Goal: Information Seeking & Learning: Learn about a topic

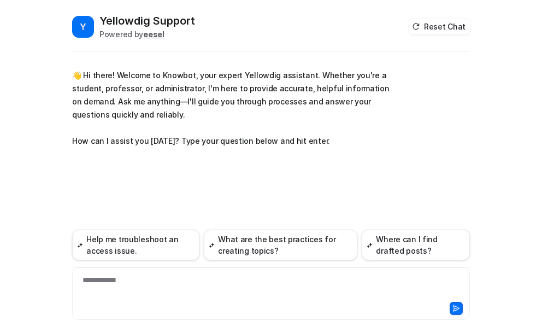
click at [138, 283] on div "**********" at bounding box center [271, 286] width 392 height 25
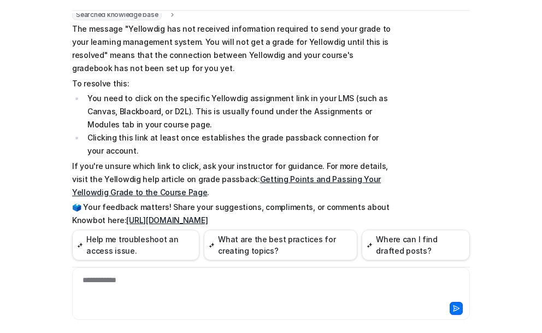
scroll to position [141, 0]
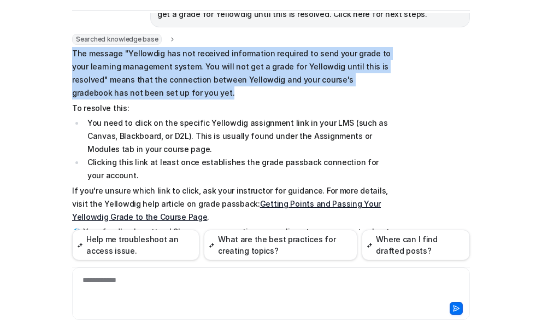
drag, startPoint x: 69, startPoint y: 51, endPoint x: 359, endPoint y: 96, distance: 293.7
click at [359, 96] on p "The message "Yellowdig has not received information required to send your grade…" at bounding box center [232, 73] width 320 height 52
click at [361, 95] on p "The message "Yellowdig has not received information required to send your grade…" at bounding box center [232, 73] width 320 height 52
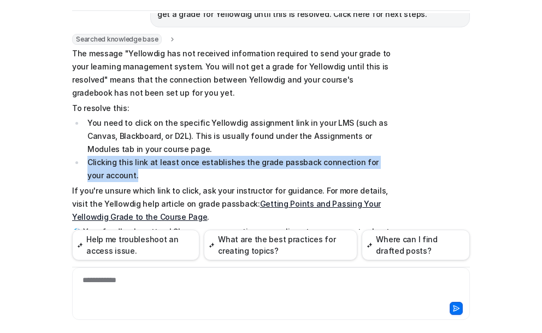
drag, startPoint x: 84, startPoint y: 163, endPoint x: 366, endPoint y: 176, distance: 281.8
click at [366, 176] on li "Clicking this link at least once establishes the grade passback connection for …" at bounding box center [238, 169] width 308 height 26
copy li "Clicking this link at least once establishes the grade passback connection for …"
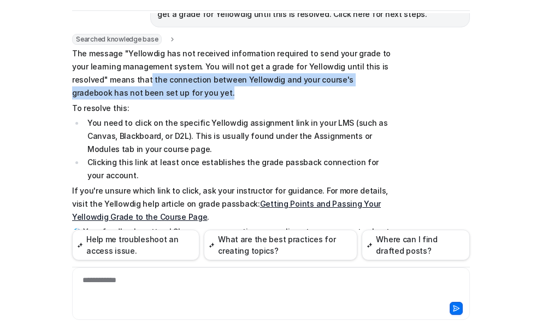
drag, startPoint x: 108, startPoint y: 80, endPoint x: 137, endPoint y: 91, distance: 31.7
click at [137, 91] on p "The message "Yellowdig has not received information required to send your grade…" at bounding box center [232, 73] width 320 height 52
copy p "the connection between Yellowdig and your course's gradebook has not been set u…"
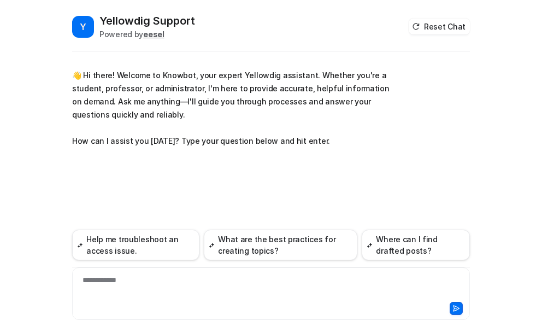
click at [143, 283] on div "**********" at bounding box center [271, 286] width 392 height 25
paste div
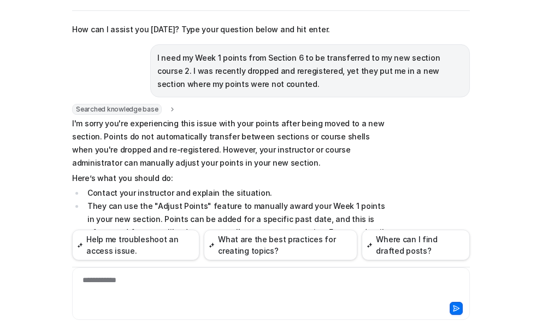
scroll to position [88, 0]
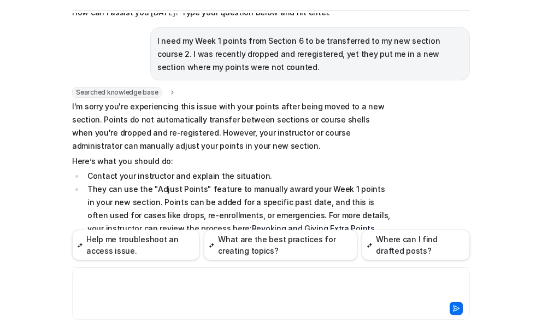
click at [88, 278] on div at bounding box center [271, 286] width 392 height 25
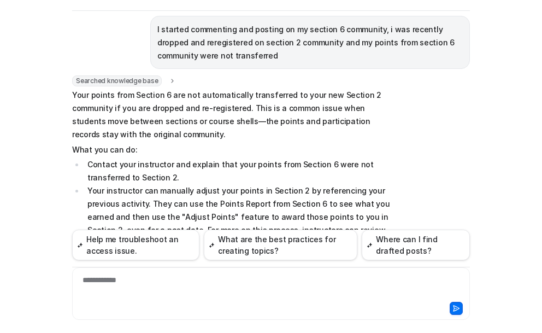
scroll to position [350, 0]
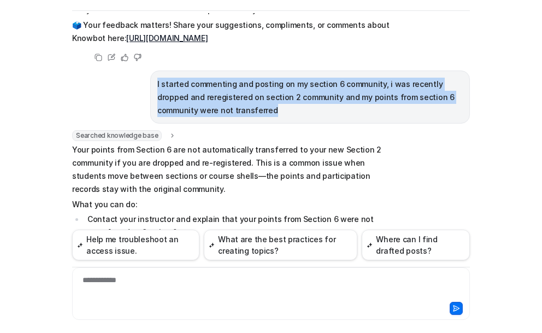
drag, startPoint x: 152, startPoint y: 84, endPoint x: 253, endPoint y: 117, distance: 105.8
click at [253, 117] on div "I started commenting and posting on my section 6 community, i was recently drop…" at bounding box center [310, 97] width 320 height 53
copy p "I started commenting and posting on my section 6 community, i was recently drop…"
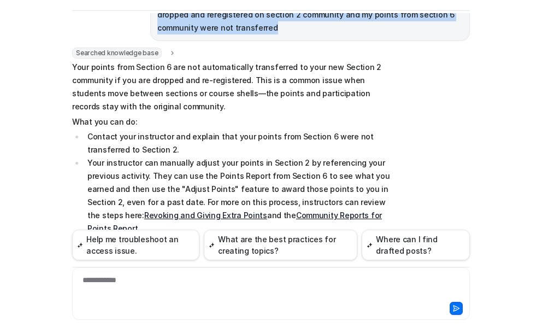
scroll to position [459, 0]
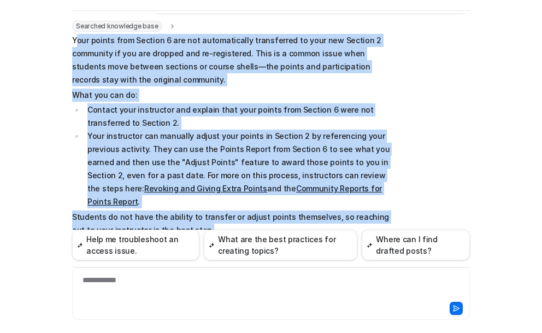
drag, startPoint x: 71, startPoint y: 39, endPoint x: 391, endPoint y: 212, distance: 364.1
click at [391, 212] on div "Searched knowledge base search_queries : "points transfer between communities a…" at bounding box center [271, 152] width 398 height 263
copy span "our points from Section 6 are not automatically transferred to your new Section…"
click at [87, 42] on p "Your points from Section 6 are not automatically transferred to your new Sectio…" at bounding box center [232, 60] width 320 height 52
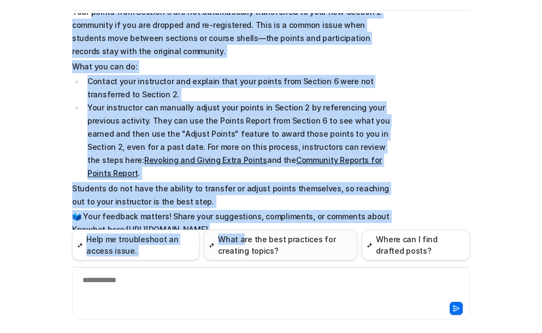
scroll to position [514, 0]
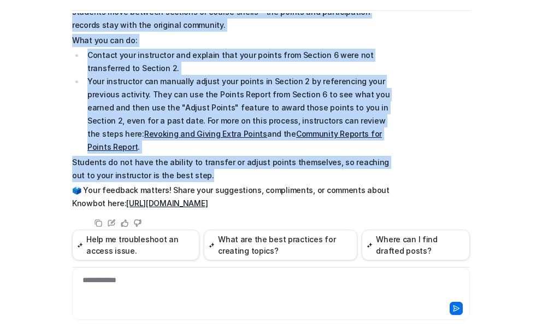
drag, startPoint x: 86, startPoint y: 41, endPoint x: 222, endPoint y: 162, distance: 182.0
click at [222, 162] on span "Your points from Section 6 are not automatically transferred to your new Sectio…" at bounding box center [232, 94] width 320 height 231
copy span "points from Section 6 are not automatically transferred to your new Section 2 c…"
click at [293, 132] on link "Community Reports for Points Report" at bounding box center [234, 140] width 295 height 22
click at [144, 131] on link "Revoking and Giving Extra Points" at bounding box center [205, 133] width 123 height 9
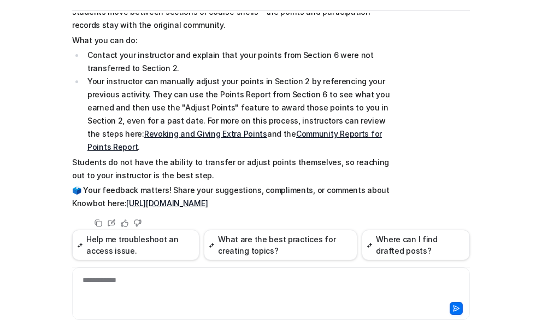
click at [283, 195] on p "🗳️ Your feedback matters! Share your suggestions, compliments, or comments abou…" at bounding box center [232, 197] width 320 height 26
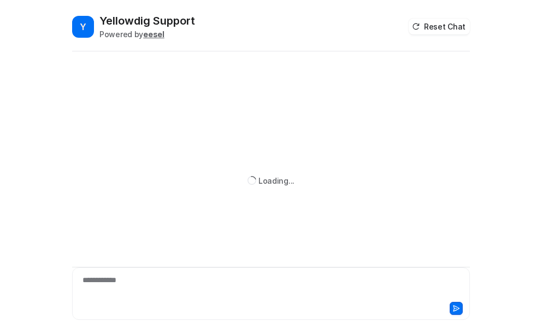
click at [114, 286] on div "**********" at bounding box center [271, 286] width 392 height 25
paste div
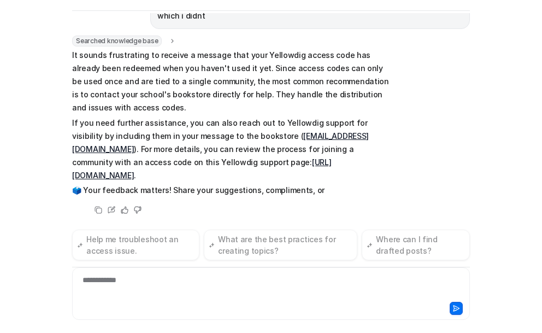
scroll to position [139, 0]
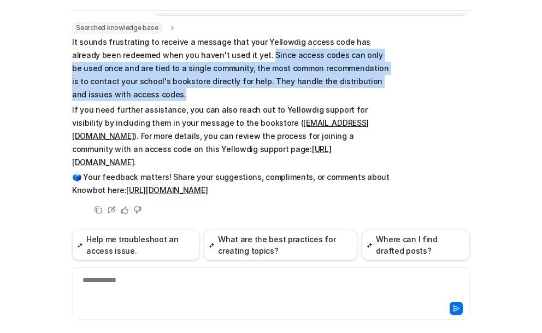
drag, startPoint x: 232, startPoint y: 55, endPoint x: 381, endPoint y: 93, distance: 154.0
click at [381, 93] on p "It sounds frustrating to receive a message that your Yellowdig access code has …" at bounding box center [232, 69] width 320 height 66
copy p "Since access codes can only be used once and are tied to a single community, th…"
click at [239, 63] on p "It sounds frustrating to receive a message that your Yellowdig access code has …" at bounding box center [232, 69] width 320 height 66
click at [231, 55] on p "It sounds frustrating to receive a message that your Yellowdig access code has …" at bounding box center [232, 69] width 320 height 66
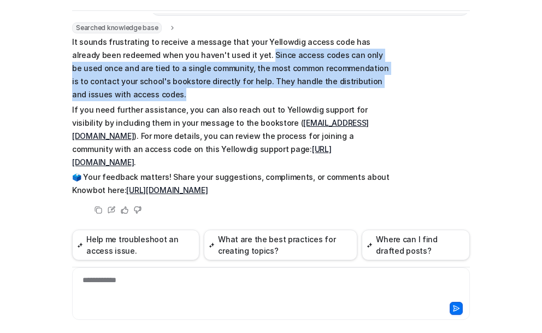
drag, startPoint x: 231, startPoint y: 55, endPoint x: 255, endPoint y: 96, distance: 48.0
click at [255, 96] on p "It sounds frustrating to receive a message that your Yellowdig access code has …" at bounding box center [232, 69] width 320 height 66
copy p "Since access codes can only be used once and are tied to a single community, th…"
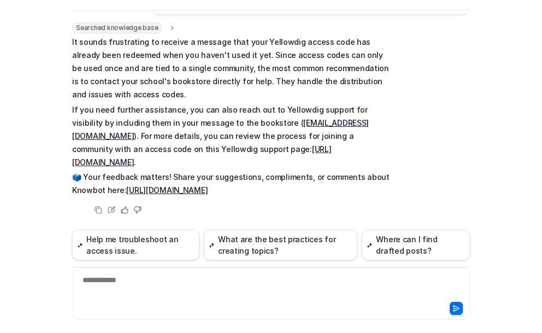
click at [338, 123] on p "If you need further assistance, you can also reach out to Yellowdig support for…" at bounding box center [232, 136] width 320 height 66
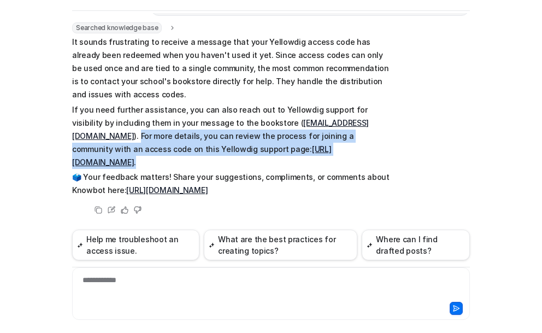
drag, startPoint x: 337, startPoint y: 123, endPoint x: 382, endPoint y: 167, distance: 63.0
click at [382, 167] on p "If you need further assistance, you can also reach out to Yellowdig support for…" at bounding box center [232, 136] width 320 height 66
copy p "For more details, you can review the process for joining a community with an ac…"
click at [216, 147] on link "[URL][DOMAIN_NAME]" at bounding box center [202, 155] width 260 height 22
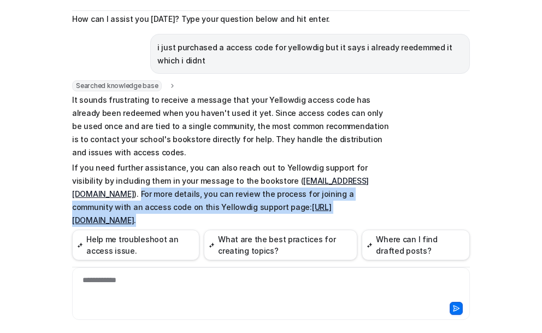
scroll to position [30, 0]
